Goal: Find specific page/section: Find specific page/section

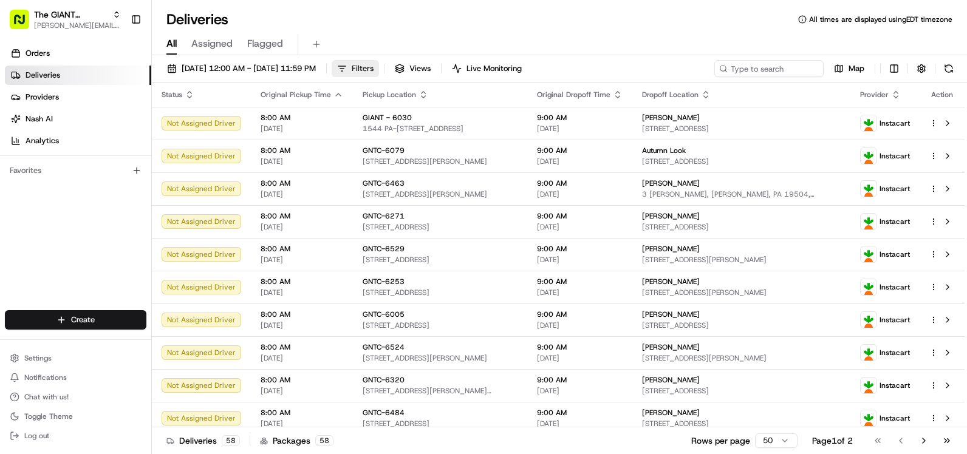
click at [374, 70] on span "Filters" at bounding box center [363, 68] width 22 height 11
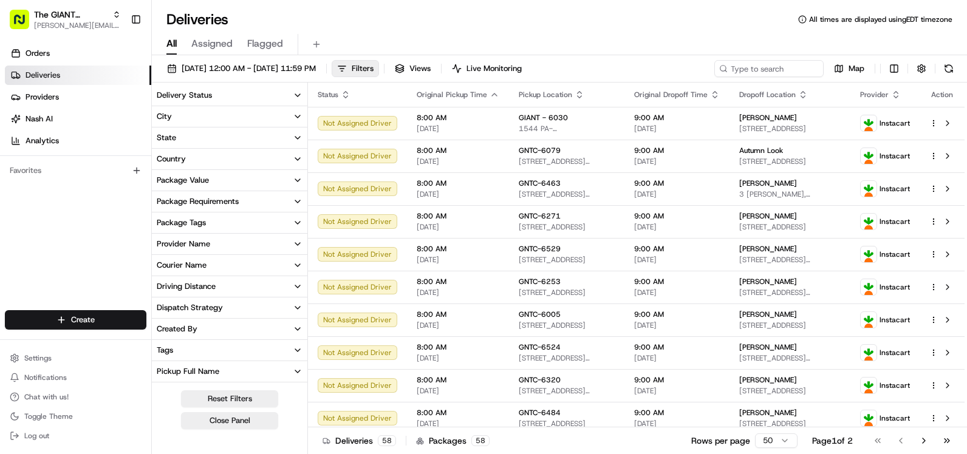
click at [239, 118] on button "City" at bounding box center [230, 116] width 156 height 21
click at [298, 119] on icon "button" at bounding box center [298, 117] width 10 height 10
click at [296, 115] on icon "button" at bounding box center [298, 117] width 10 height 10
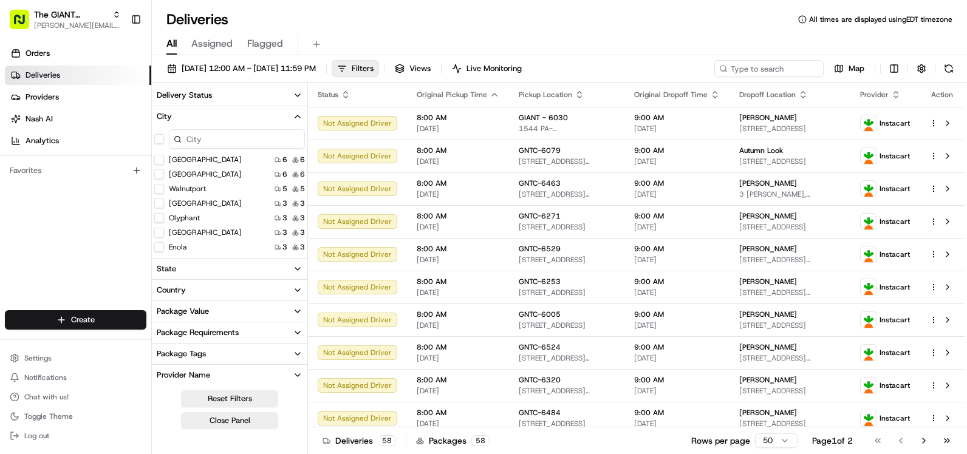
click at [236, 136] on input at bounding box center [237, 138] width 136 height 19
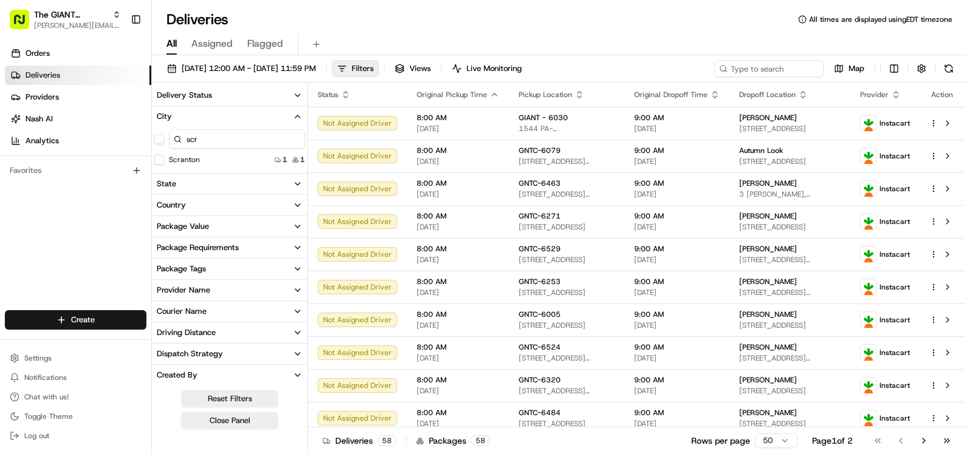
type input "scr"
click at [160, 159] on button "Scranton" at bounding box center [159, 160] width 10 height 10
